Goal: Information Seeking & Learning: Find specific page/section

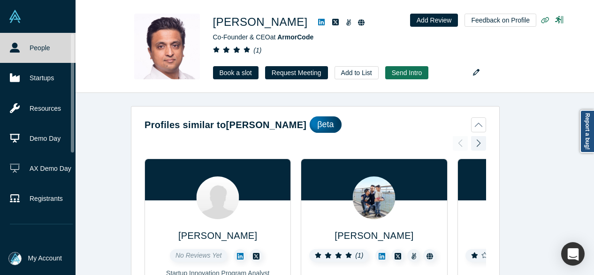
click at [31, 48] on link "People" at bounding box center [41, 48] width 83 height 30
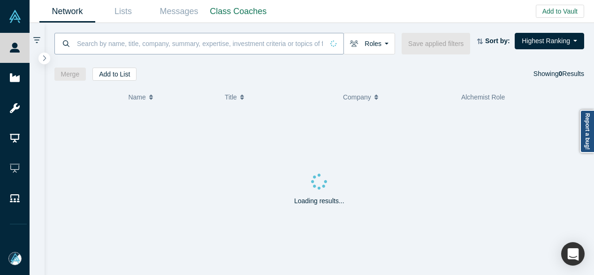
click at [169, 45] on input at bounding box center [200, 43] width 248 height 22
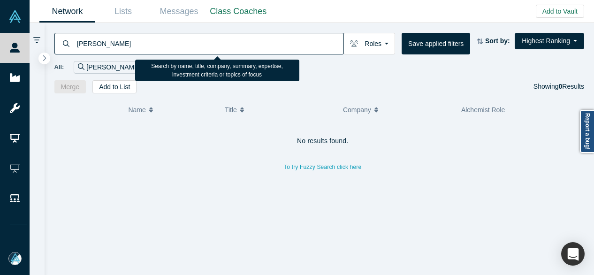
drag, startPoint x: 117, startPoint y: 44, endPoint x: 76, endPoint y: 45, distance: 41.8
click at [76, 45] on input "[PERSON_NAME]" at bounding box center [210, 43] width 268 height 22
paste input "jawwad@centuryoakvent"
click at [165, 45] on input "jawwad@centuryoakvent" at bounding box center [210, 43] width 268 height 22
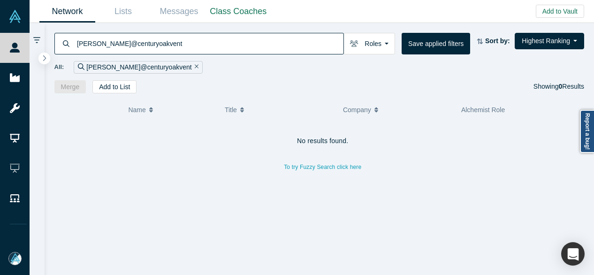
drag, startPoint x: 163, startPoint y: 45, endPoint x: 71, endPoint y: 44, distance: 92.0
click at [71, 44] on div "jawwad@centuryoakvent" at bounding box center [199, 44] width 290 height 22
paste input "ures.com"
type input "jawwad@centuryoakventures.com"
click at [72, 45] on div "jawwad@centuryoakventures.com" at bounding box center [199, 44] width 290 height 22
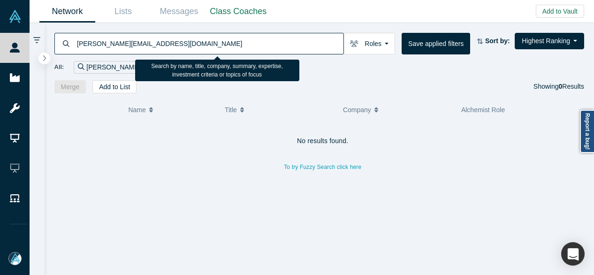
click at [77, 42] on input "jawwad@centuryoakventures.com" at bounding box center [210, 43] width 268 height 22
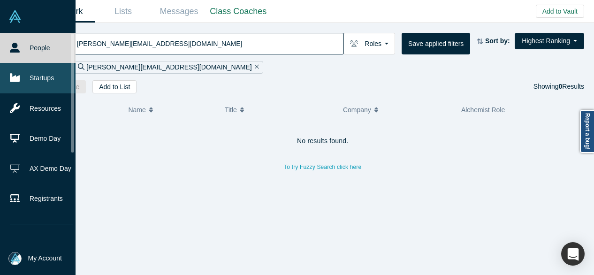
click at [28, 77] on link "Startups" at bounding box center [41, 78] width 83 height 30
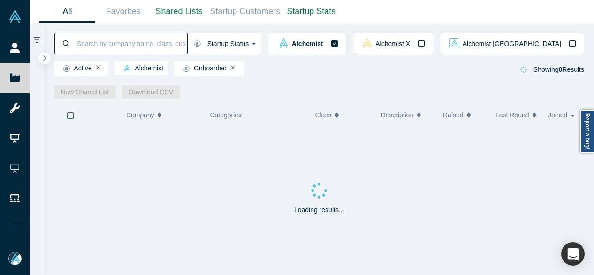
click at [127, 43] on input at bounding box center [131, 43] width 111 height 22
paste input "centuryoakventures.com"
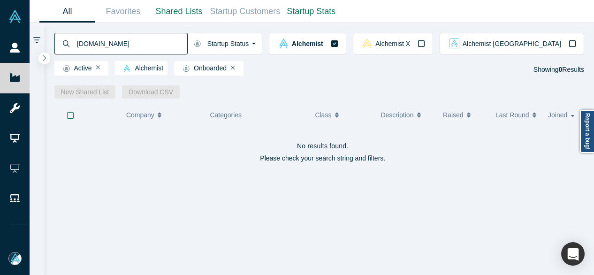
type input "centuryoakventures.com"
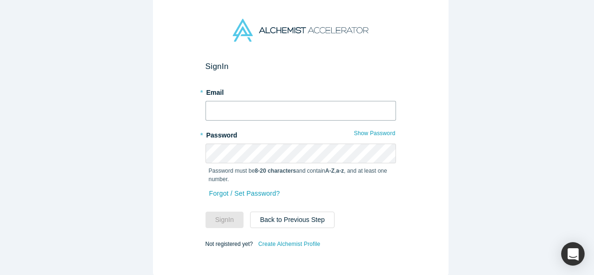
click at [264, 111] on input "text" at bounding box center [301, 111] width 191 height 20
type input "[EMAIL_ADDRESS][DOMAIN_NAME]"
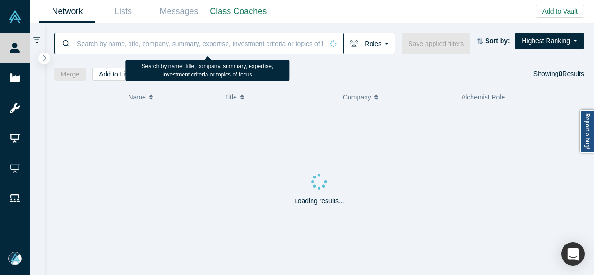
click at [223, 47] on input at bounding box center [200, 43] width 248 height 22
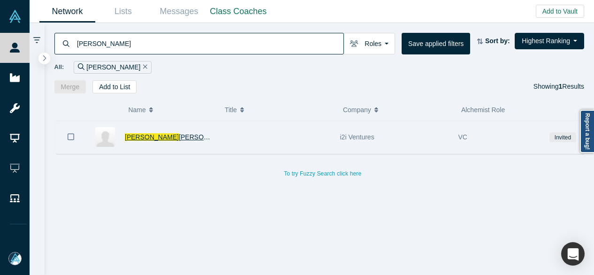
type input "[PERSON_NAME]"
click at [179, 135] on span "[PERSON_NAME]" at bounding box center [206, 137] width 54 height 8
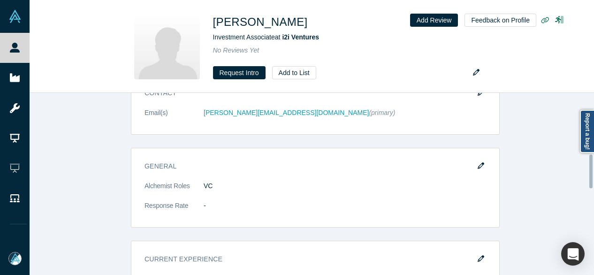
scroll to position [329, 0]
